Goal: Task Accomplishment & Management: Complete application form

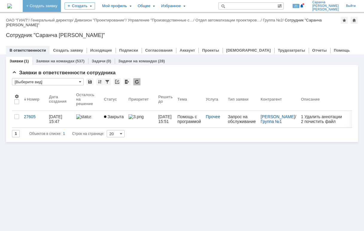
click at [61, 4] on link "+ Создать заявку" at bounding box center [42, 6] width 38 height 12
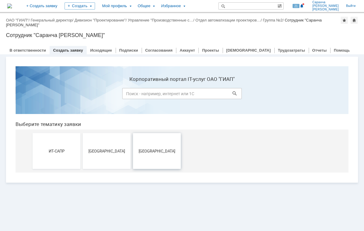
click at [159, 146] on button "[GEOGRAPHIC_DATA]" at bounding box center [157, 151] width 48 height 36
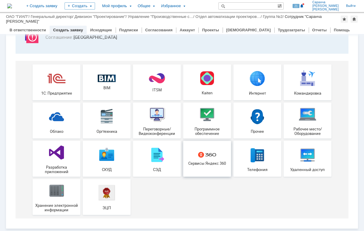
scroll to position [50, 0]
click at [207, 121] on img at bounding box center [207, 115] width 18 height 18
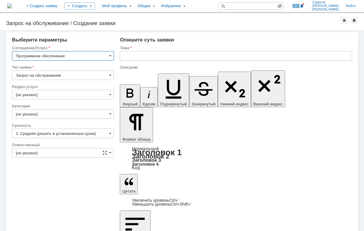
click at [74, 74] on input "Запрос на обслуживание" at bounding box center [63, 76] width 102 height 10
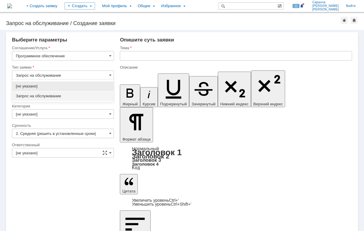
click at [74, 74] on input "Запрос на обслуживание" at bounding box center [63, 76] width 102 height 10
click at [75, 106] on div "Категория" at bounding box center [62, 106] width 101 height 4
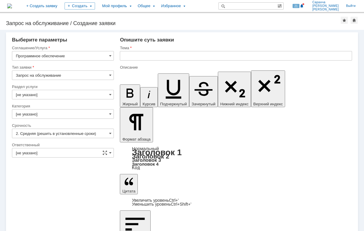
type input "Запрос на обслуживание"
click at [76, 96] on input "[не указано]" at bounding box center [63, 95] width 102 height 10
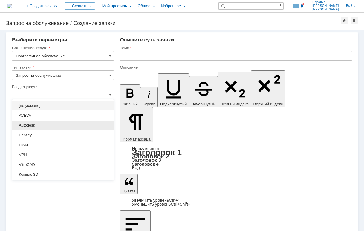
click at [56, 122] on div "Autodesk" at bounding box center [62, 126] width 101 height 10
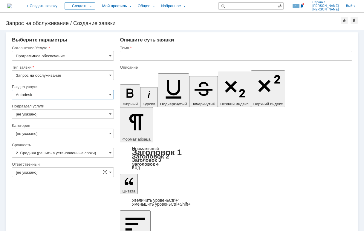
type input "Autodesk"
click at [56, 117] on input "[не указано]" at bounding box center [63, 114] width 102 height 10
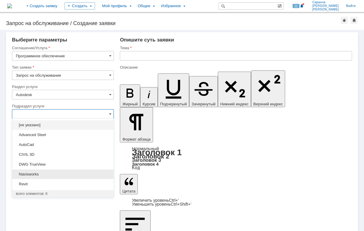
click at [40, 173] on span "Navisworks" at bounding box center [63, 174] width 94 height 5
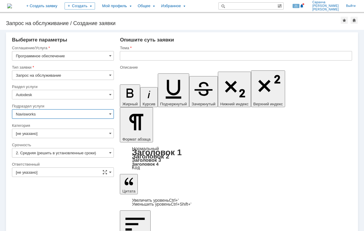
type input "Navisworks"
click at [46, 133] on input "[не указано]" at bounding box center [63, 134] width 102 height 10
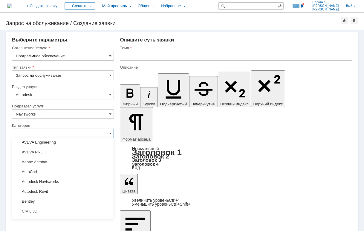
scroll to position [60, 0]
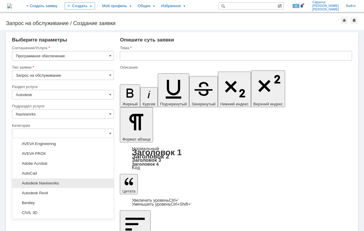
click at [50, 184] on span "Autodesk Navisworks" at bounding box center [63, 183] width 94 height 5
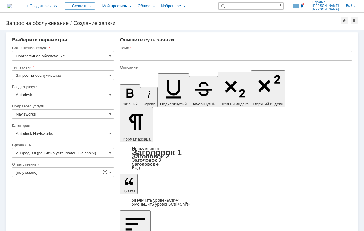
type input "Autodesk Navisworks"
click at [65, 152] on input "2. Средняя (решить в установленные сроки)" at bounding box center [63, 153] width 102 height 10
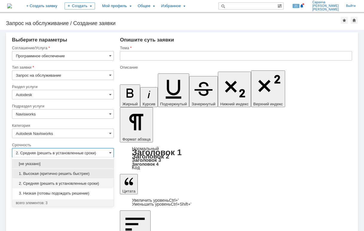
click at [53, 174] on span "1. Высокая (критично решить быстрее)" at bounding box center [63, 174] width 94 height 5
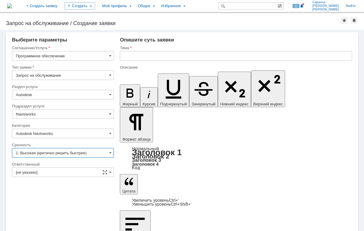
type input "1. Высокая (критично решить быстрее)"
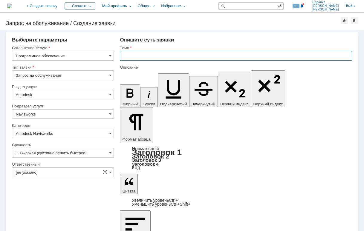
click at [137, 55] on input "text" at bounding box center [236, 56] width 232 height 10
type input "Установка ПО"
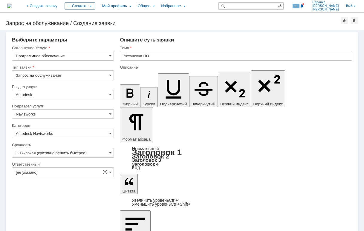
click at [76, 173] on input "[не указано]" at bounding box center [63, 173] width 102 height 10
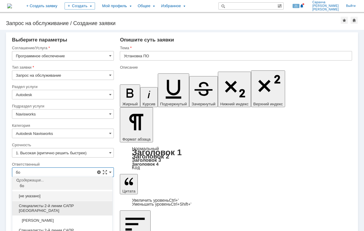
scroll to position [1, 0]
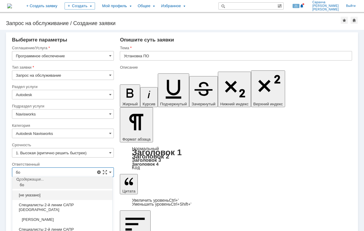
type input "б"
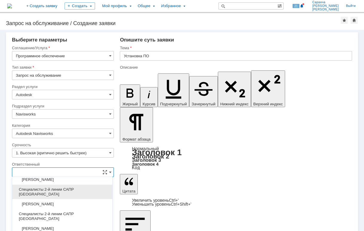
scroll to position [255, 0]
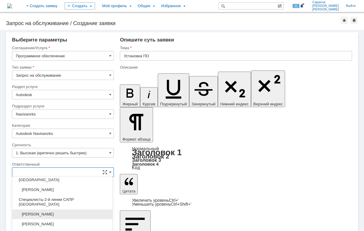
click at [58, 212] on span "[PERSON_NAME]" at bounding box center [62, 214] width 93 height 5
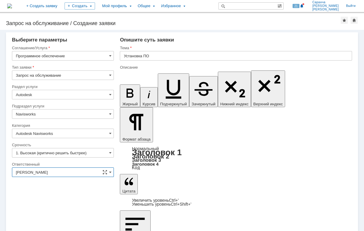
type input "[PERSON_NAME]"
